Goal: Task Accomplishment & Management: Manage account settings

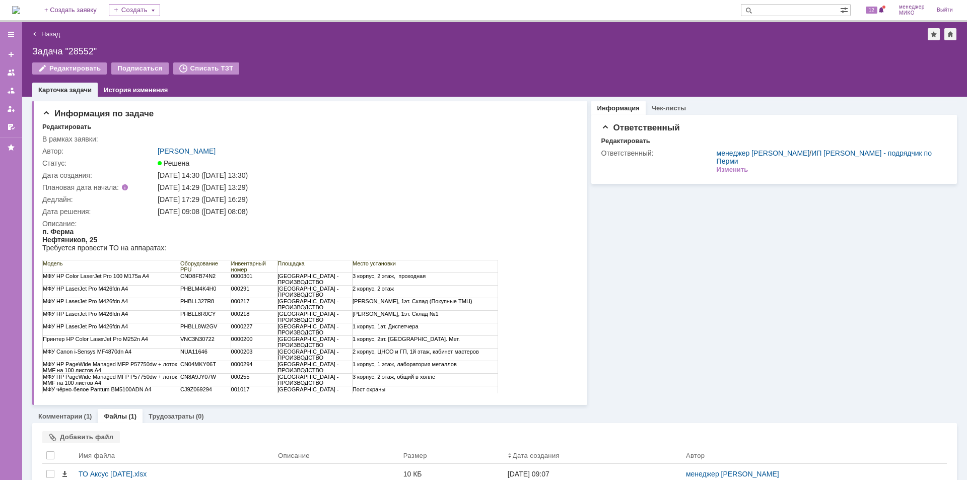
scroll to position [33, 0]
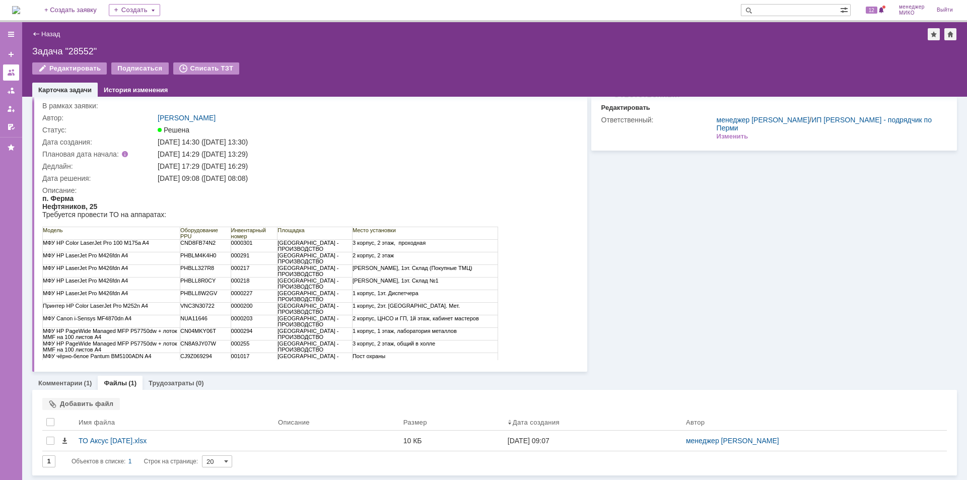
click at [15, 73] on div at bounding box center [11, 73] width 8 height 8
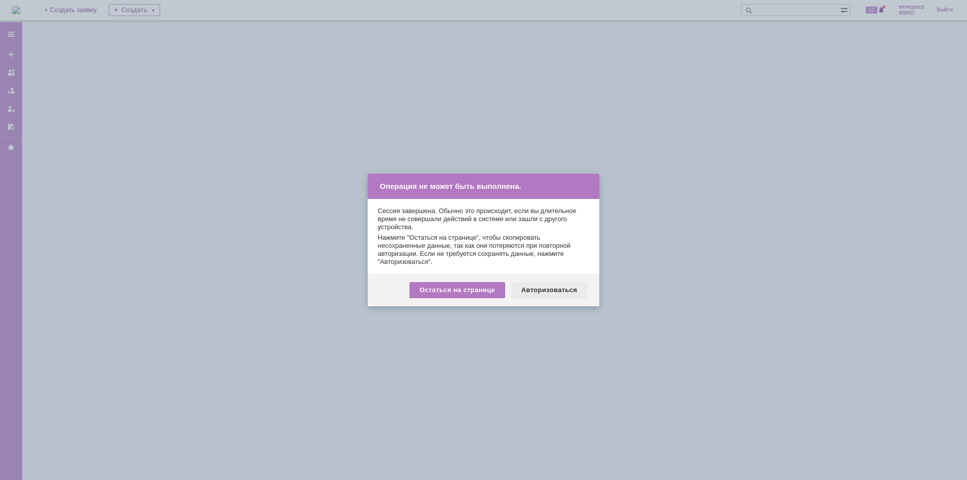
click at [547, 290] on div "Авторизоваться" at bounding box center [549, 290] width 76 height 16
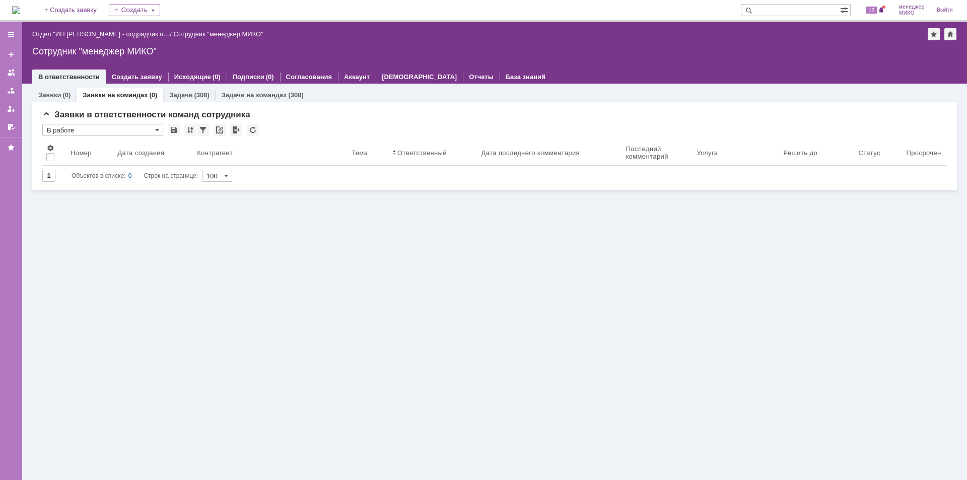
click at [178, 95] on link "Задачи" at bounding box center [180, 95] width 23 height 8
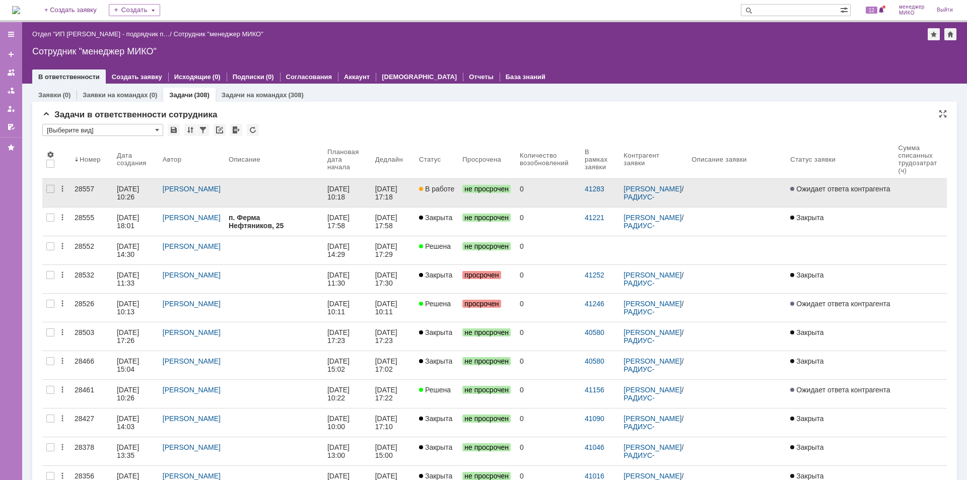
click at [79, 187] on div "28557" at bounding box center [92, 189] width 34 height 8
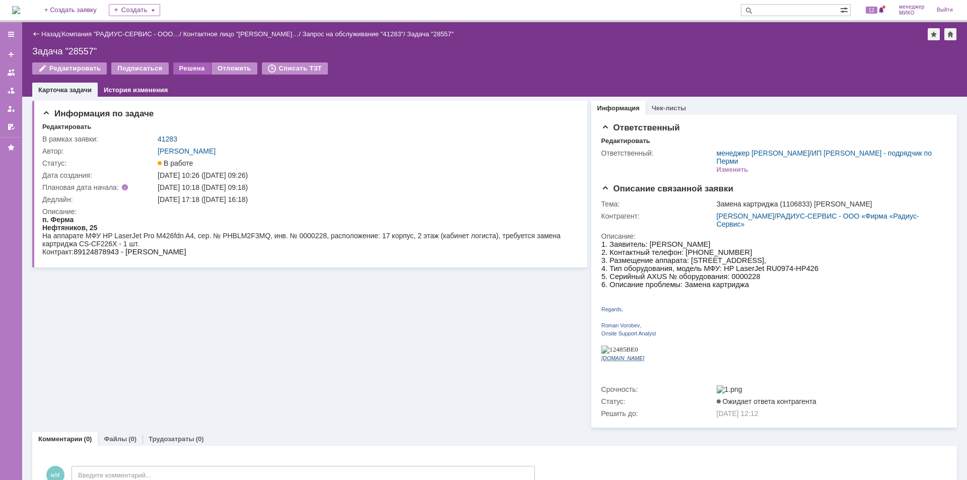
click at [187, 70] on div "Решена" at bounding box center [192, 68] width 38 height 12
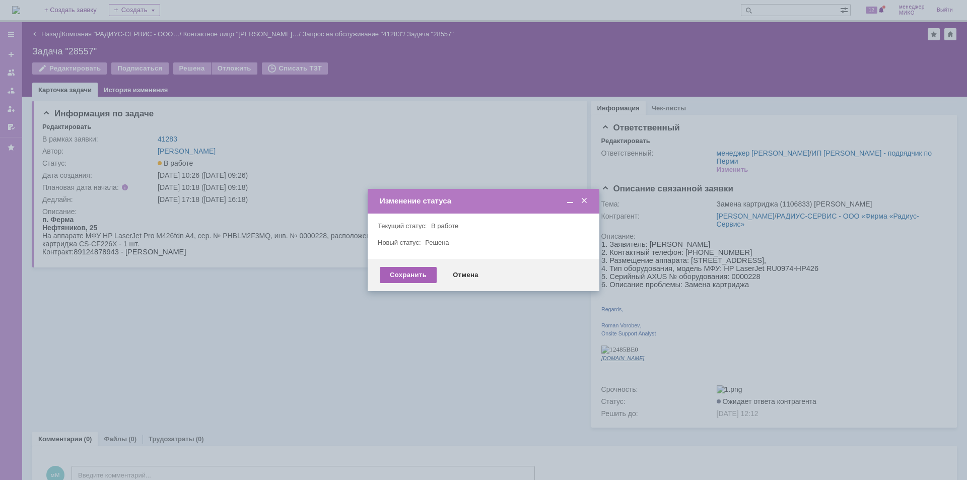
click at [410, 272] on div "Сохранить" at bounding box center [408, 275] width 57 height 16
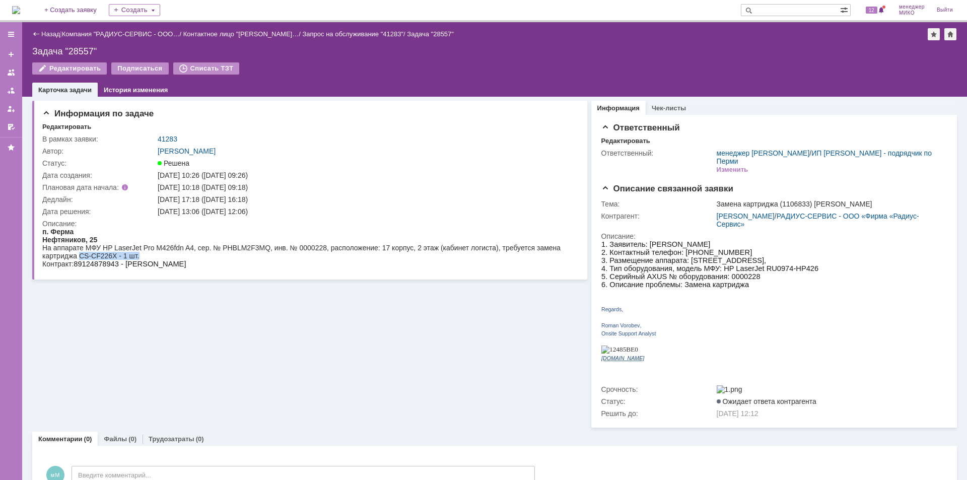
drag, startPoint x: 78, startPoint y: 255, endPoint x: 141, endPoint y: 256, distance: 62.5
click at [141, 256] on div "На аппарате МФУ HP LaserJet Pro M426fdn A4, сер. № PHBLM2F3MQ, инв. № 0000228, …" at bounding box center [307, 252] width 531 height 16
copy div "CS-CF226X - 1 шт."
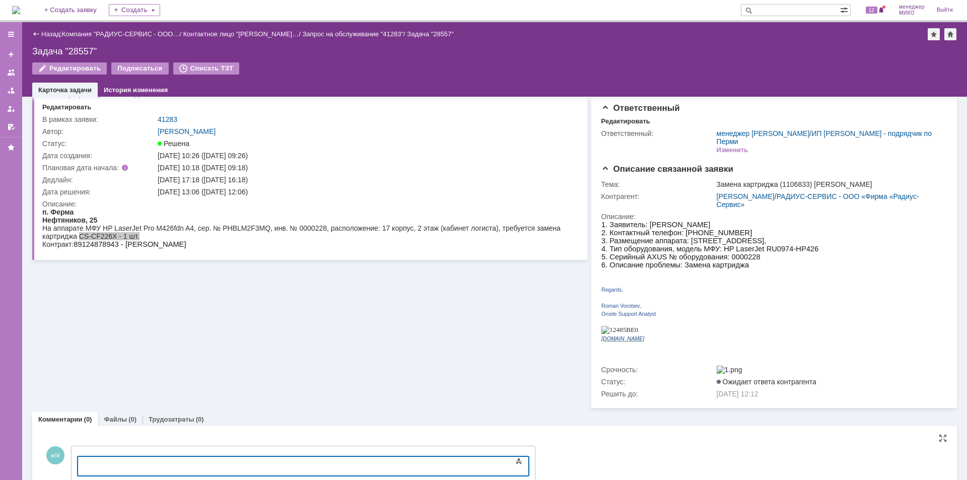
click at [142, 464] on div at bounding box center [159, 465] width 143 height 8
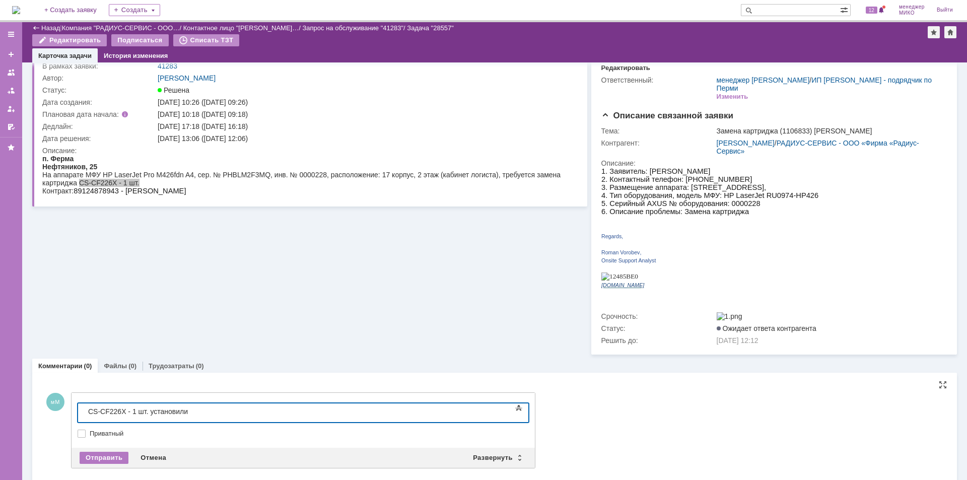
scroll to position [38, 0]
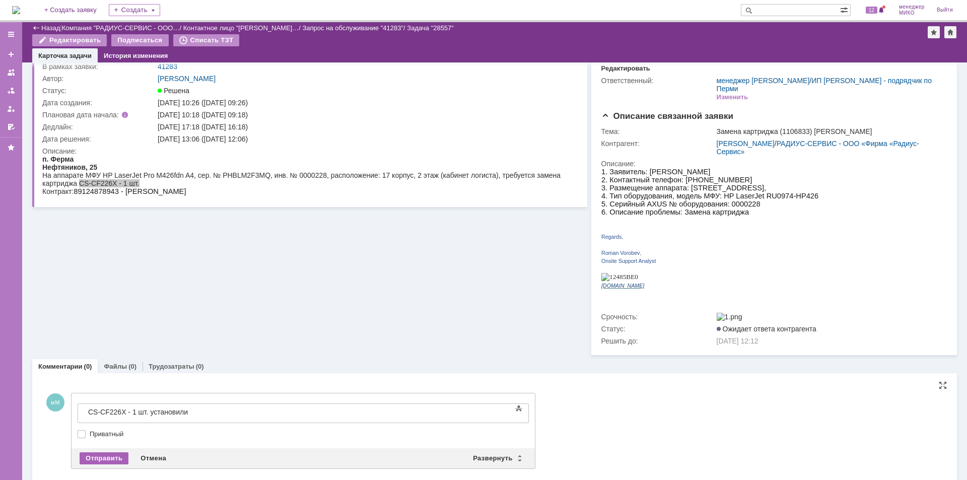
click at [114, 453] on div "Отправить" at bounding box center [104, 459] width 49 height 12
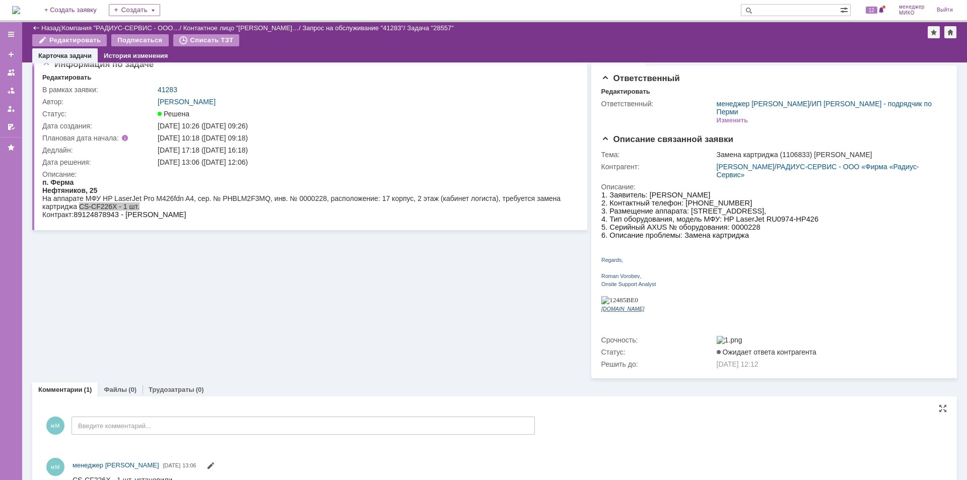
scroll to position [0, 0]
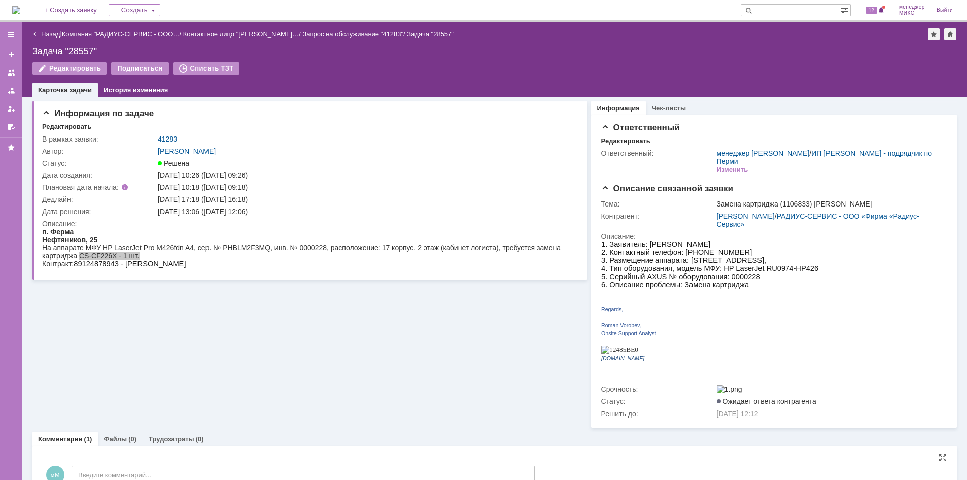
click at [118, 435] on link "Файлы" at bounding box center [115, 439] width 23 height 8
click at [94, 454] on div "Добавить файл" at bounding box center [81, 460] width 78 height 12
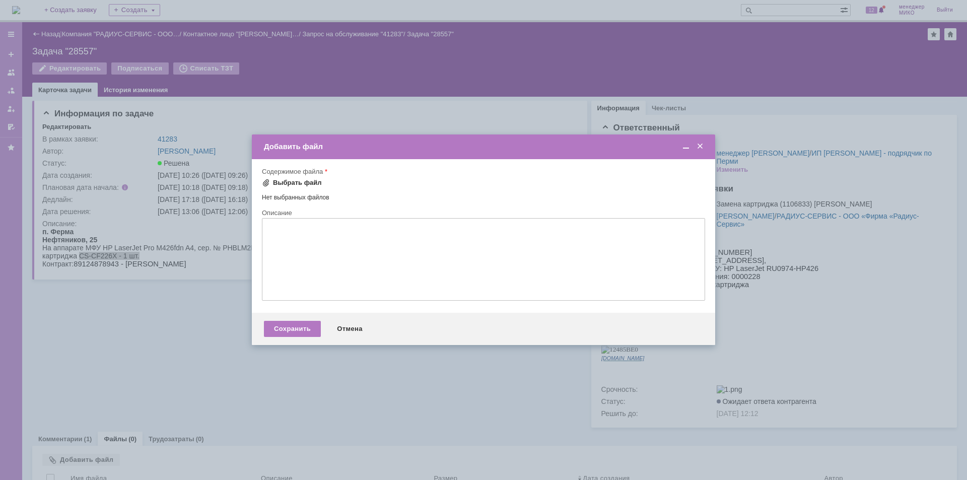
click at [284, 182] on div "Выбрать файл" at bounding box center [297, 183] width 49 height 8
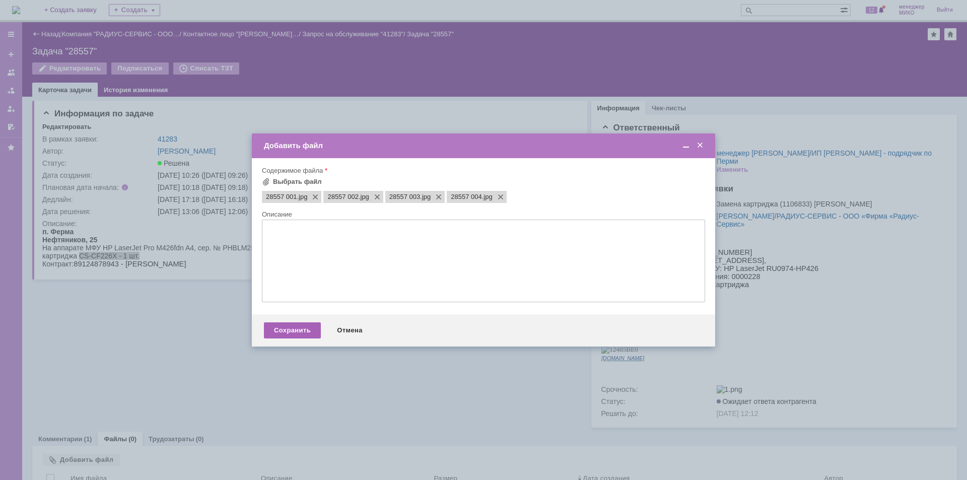
click at [299, 332] on div "Сохранить" at bounding box center [292, 330] width 57 height 16
